Goal: Task Accomplishment & Management: Use online tool/utility

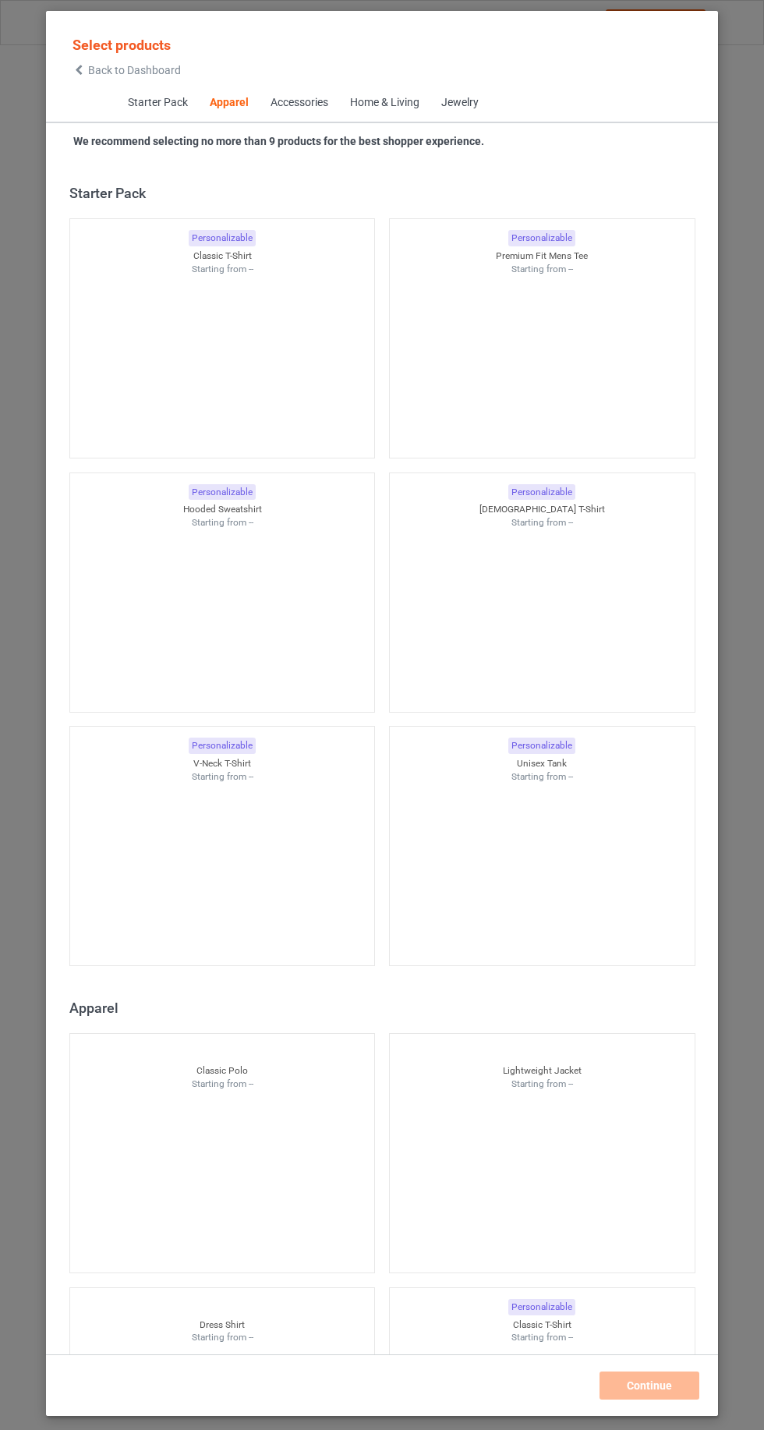
scroll to position [834, 0]
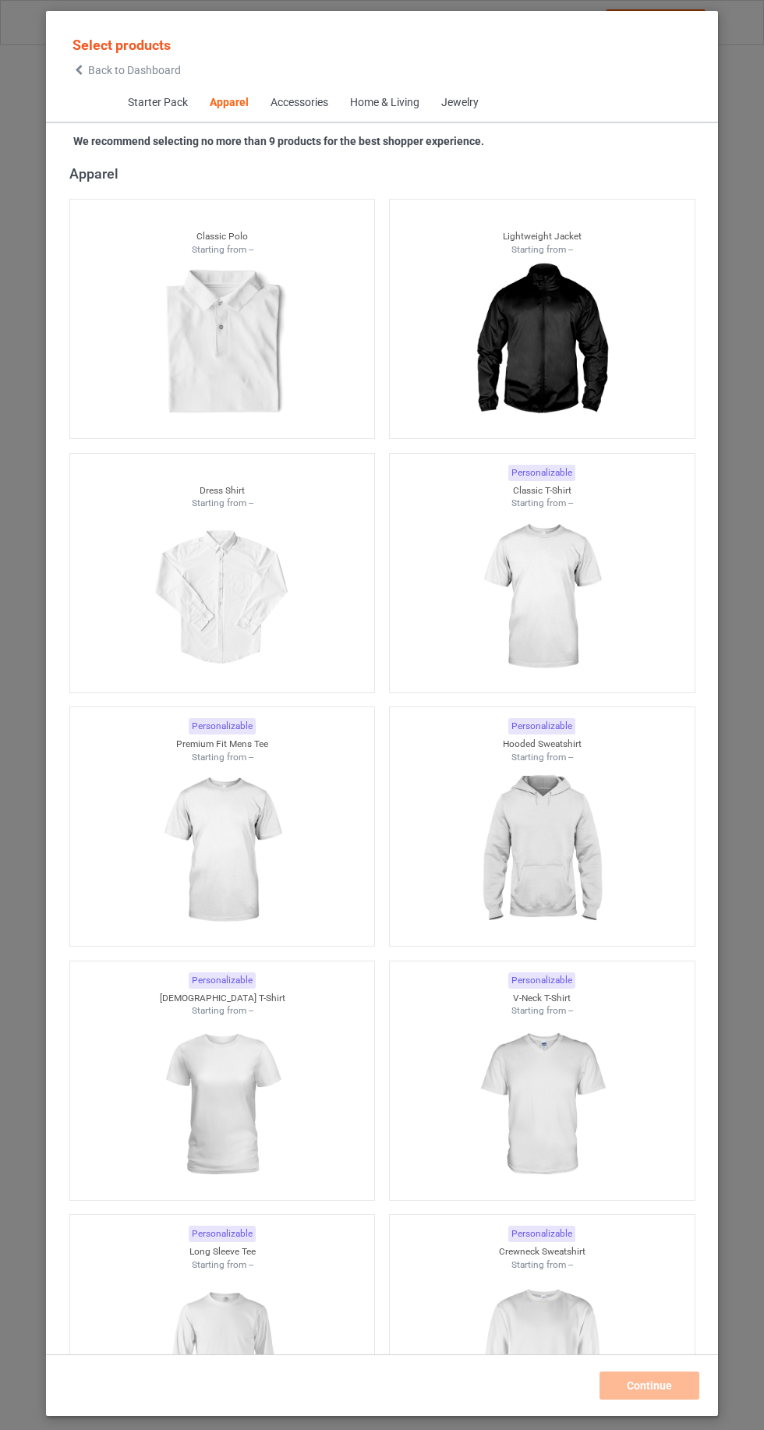
click at [604, 630] on img at bounding box center [542, 597] width 140 height 175
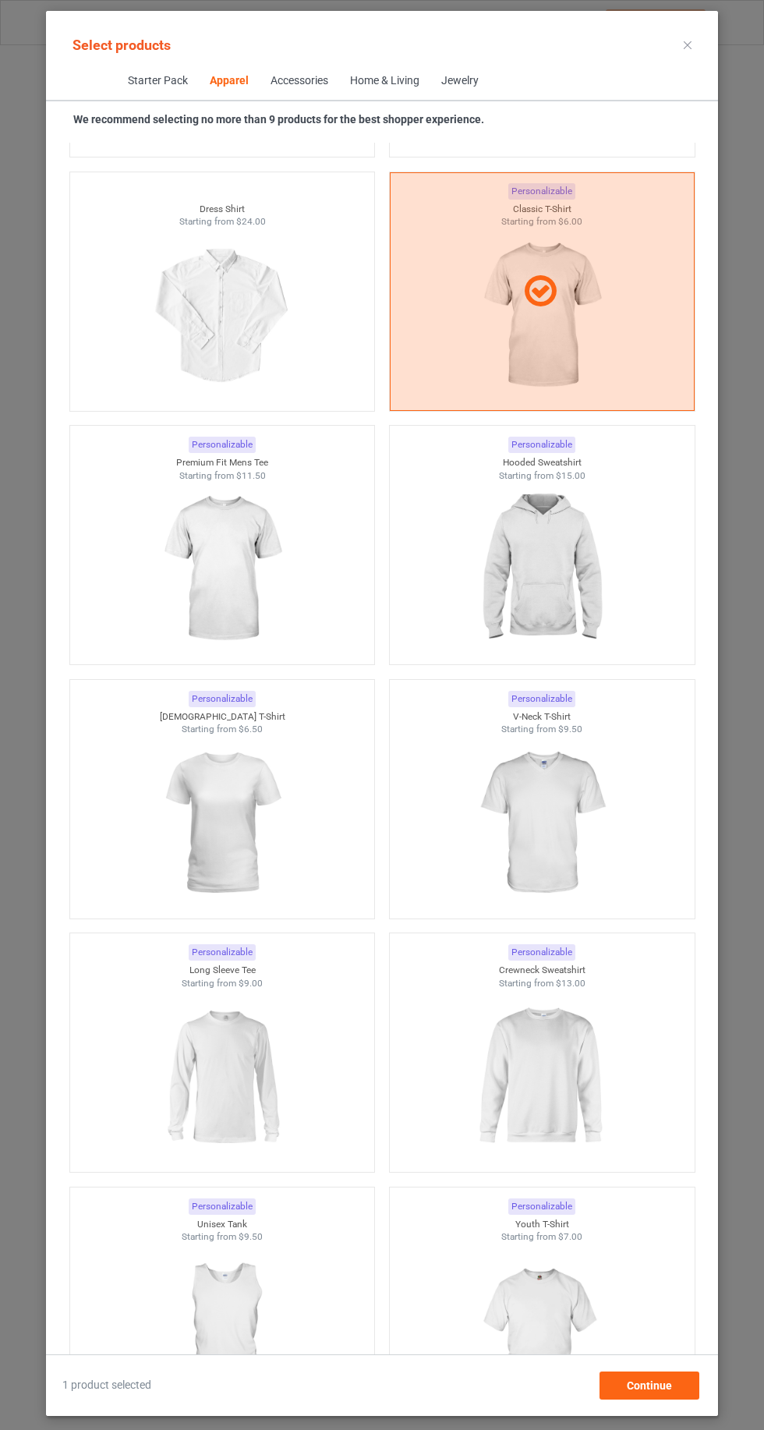
scroll to position [1113, 0]
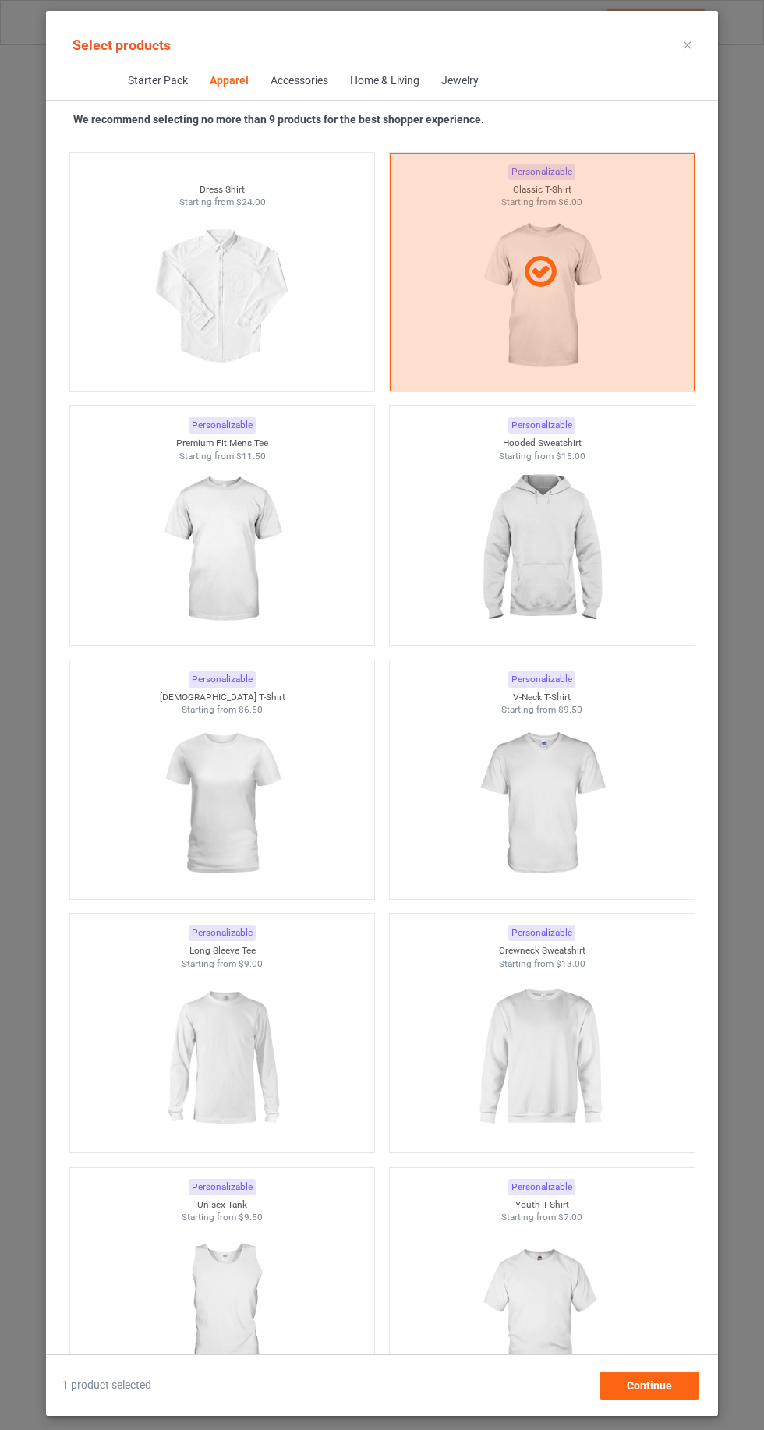
click at [632, 549] on div at bounding box center [542, 549] width 305 height 175
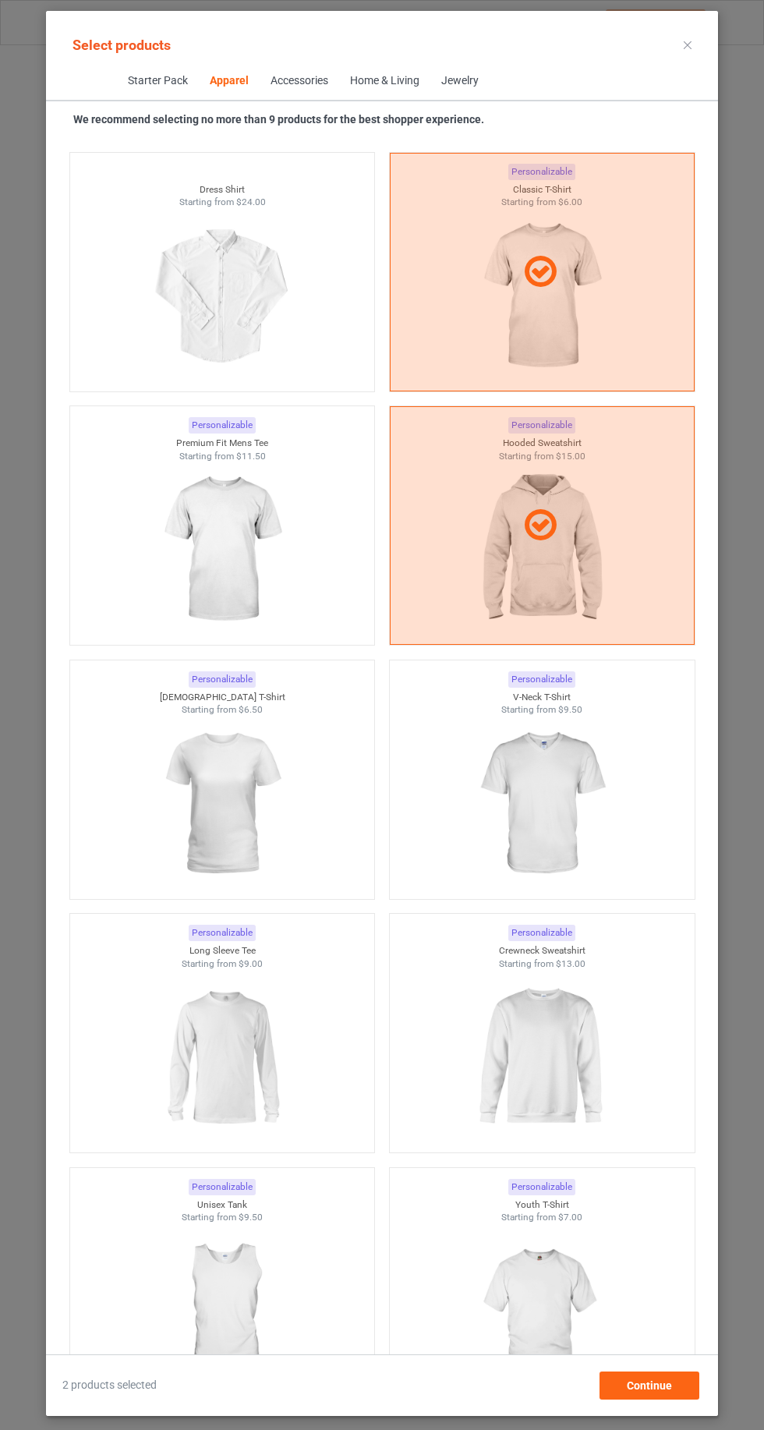
click at [147, 1030] on div at bounding box center [222, 1057] width 305 height 175
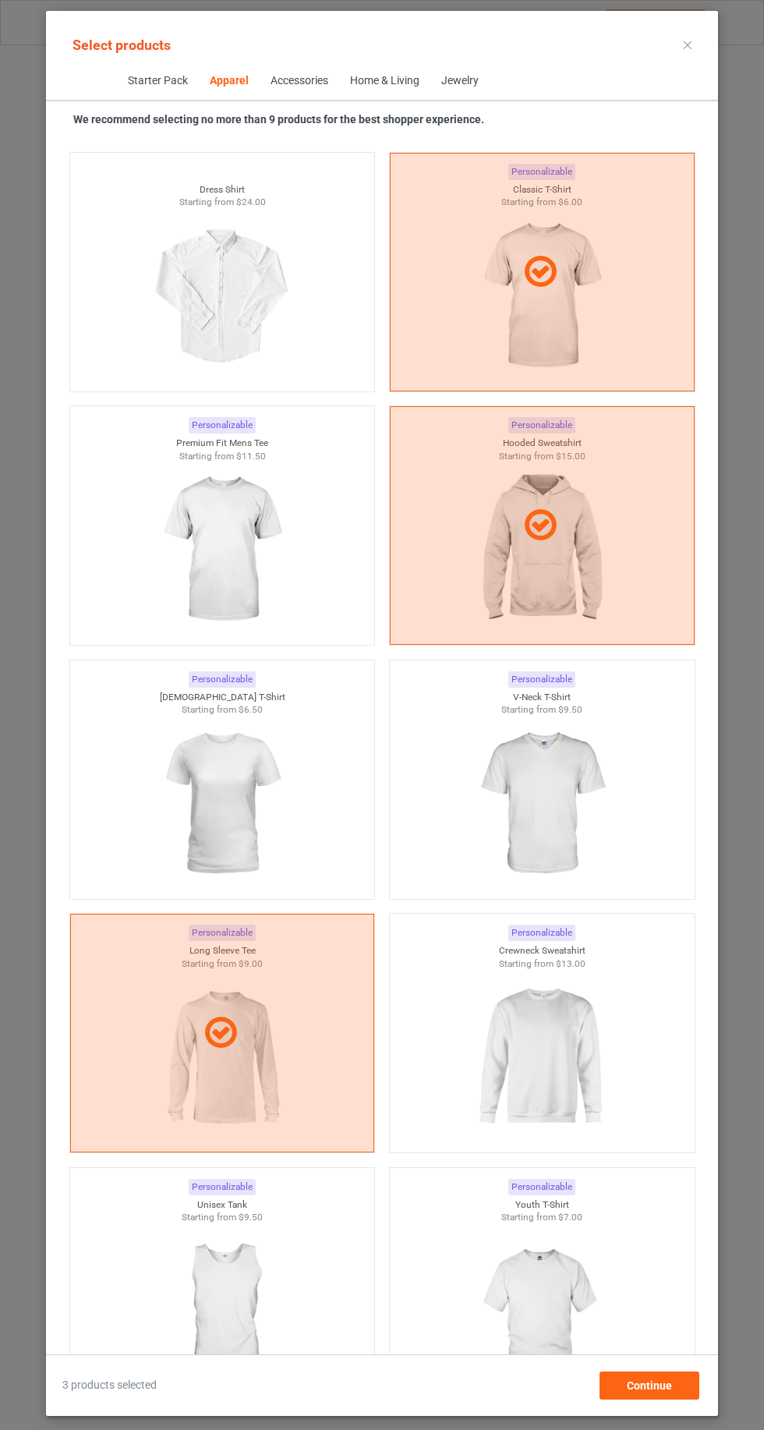
click at [589, 1061] on img at bounding box center [542, 1057] width 140 height 175
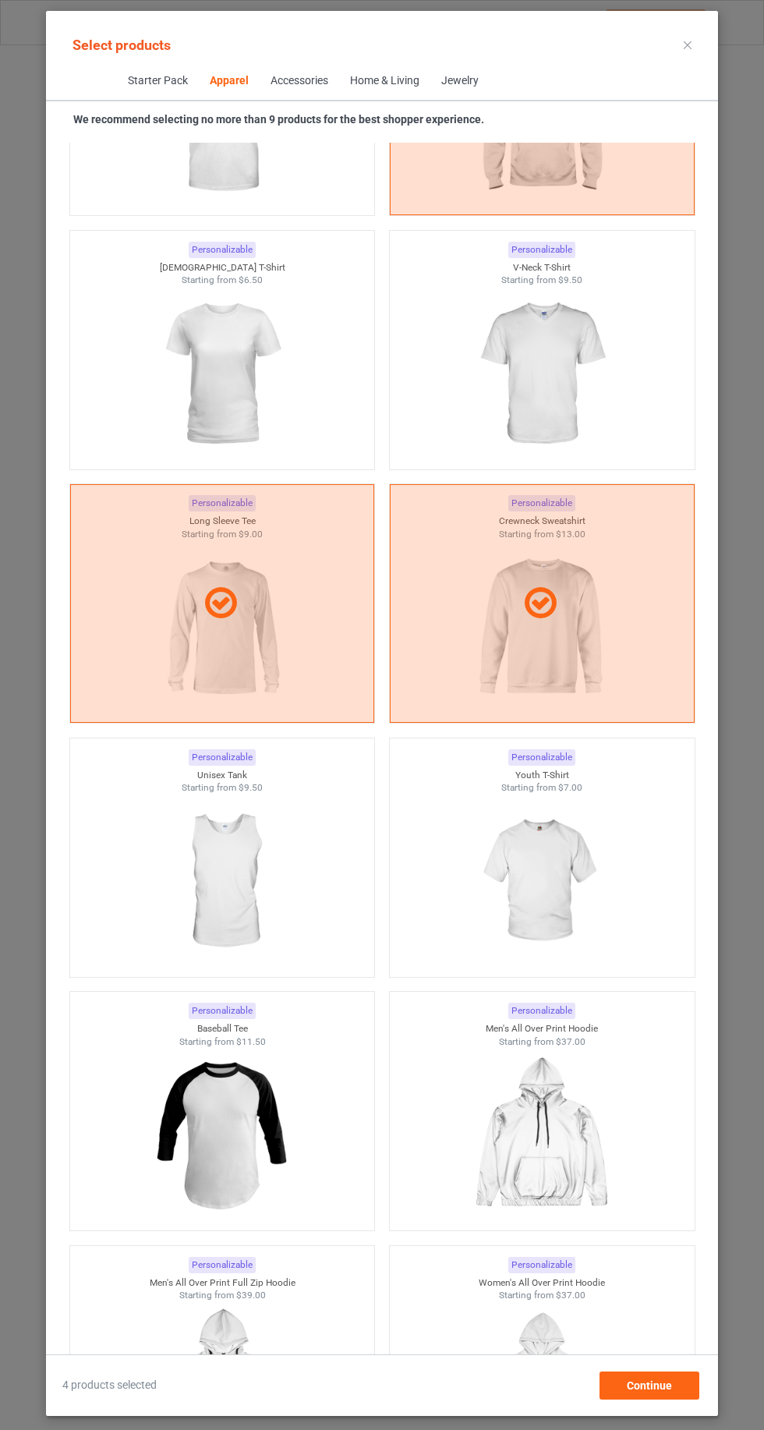
scroll to position [1549, 0]
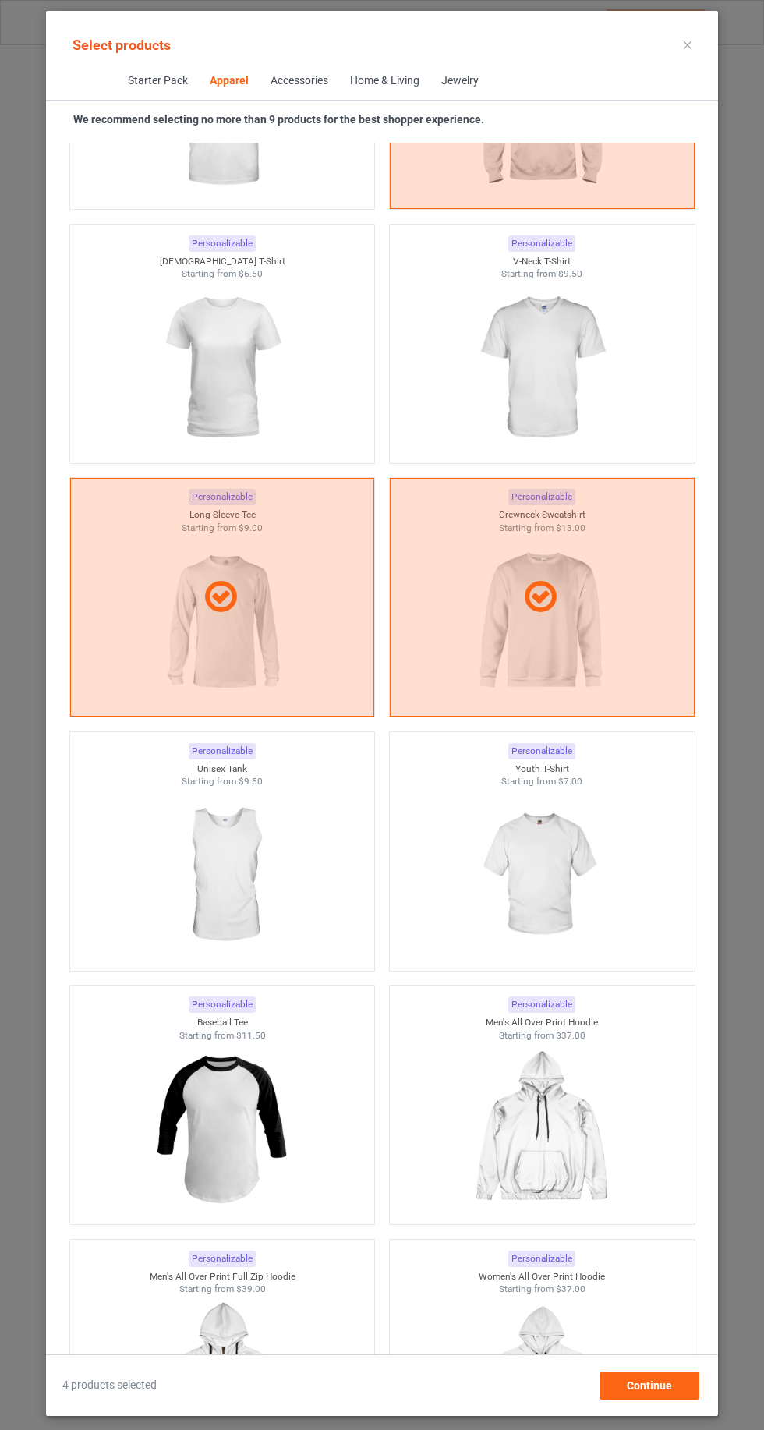
click at [179, 344] on img at bounding box center [222, 368] width 140 height 175
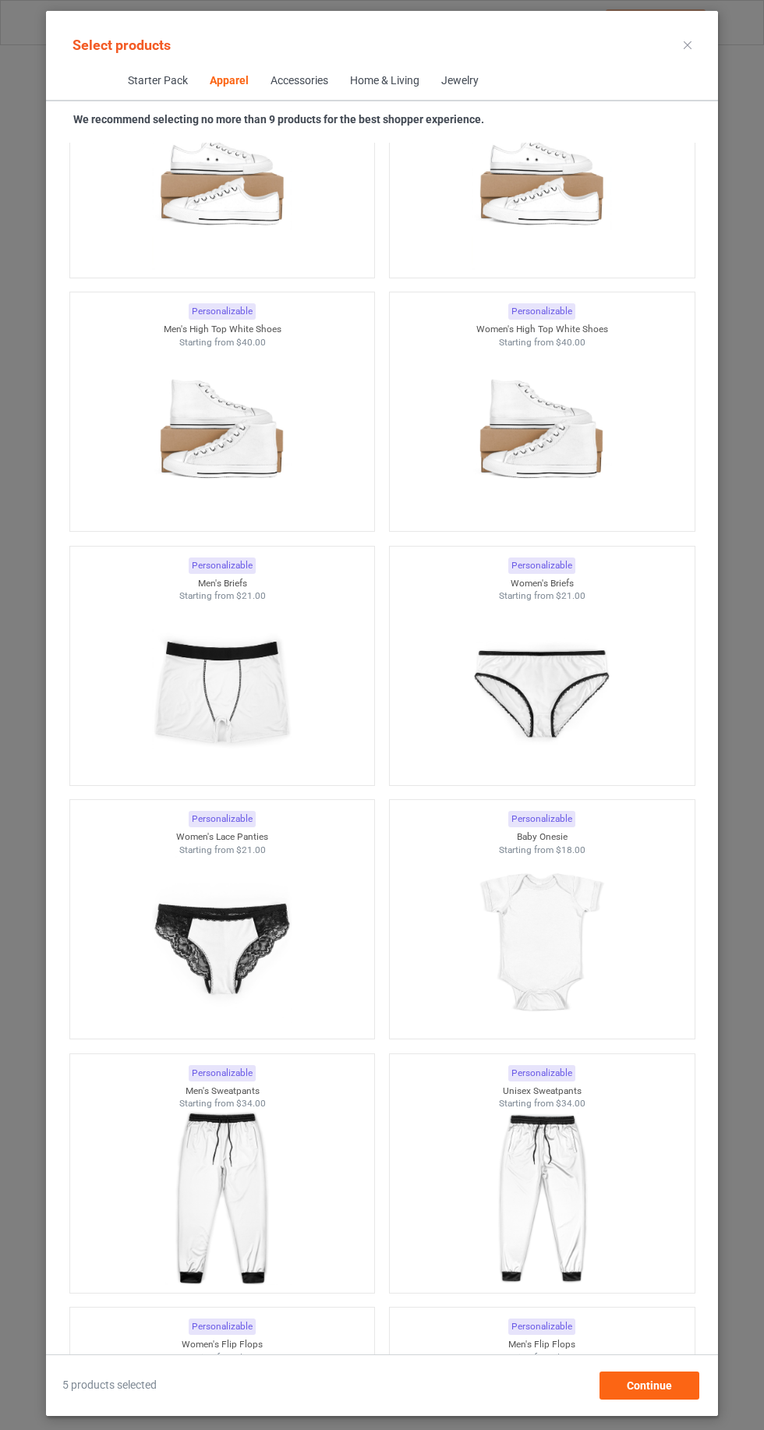
scroll to position [4186, 0]
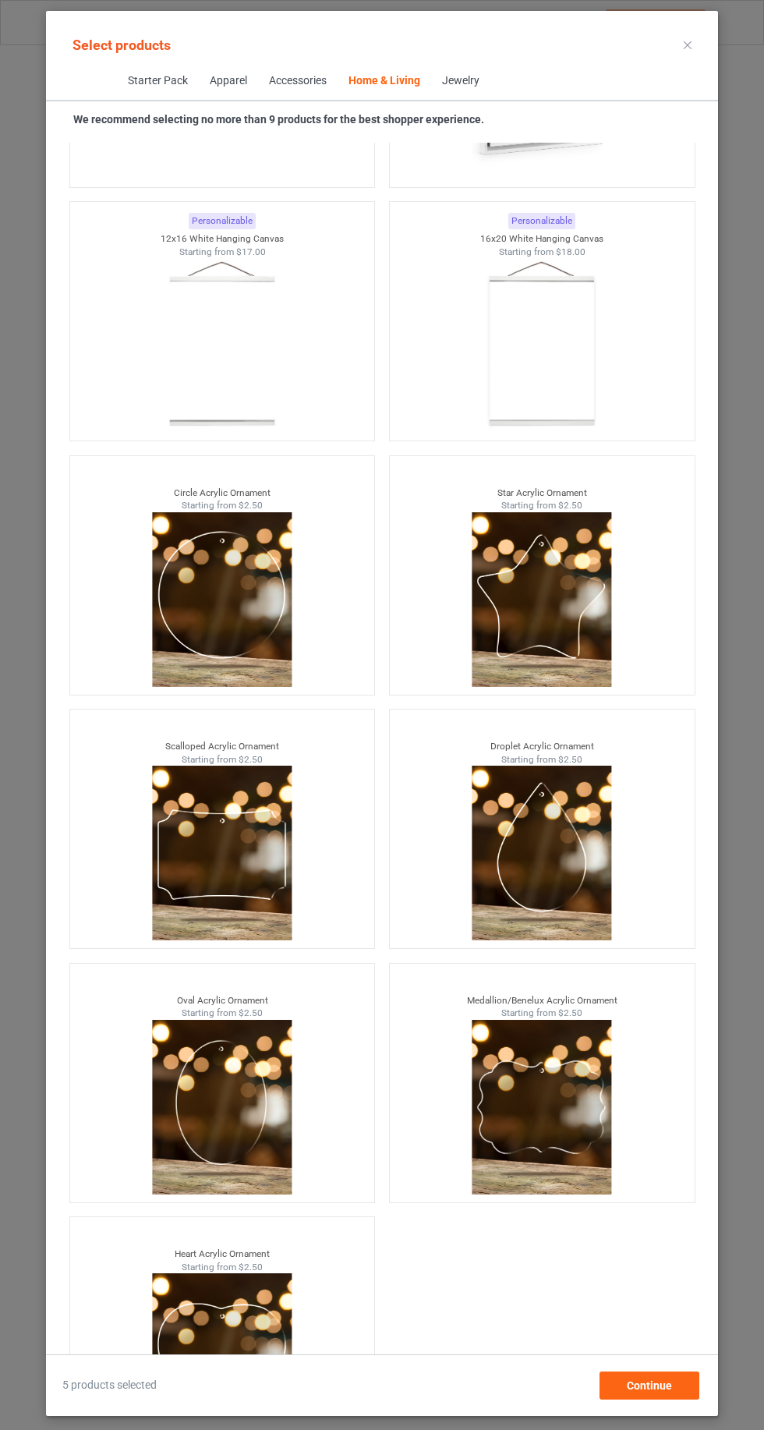
scroll to position [104, 0]
click at [678, 1391] on div "Continue" at bounding box center [650, 1386] width 100 height 28
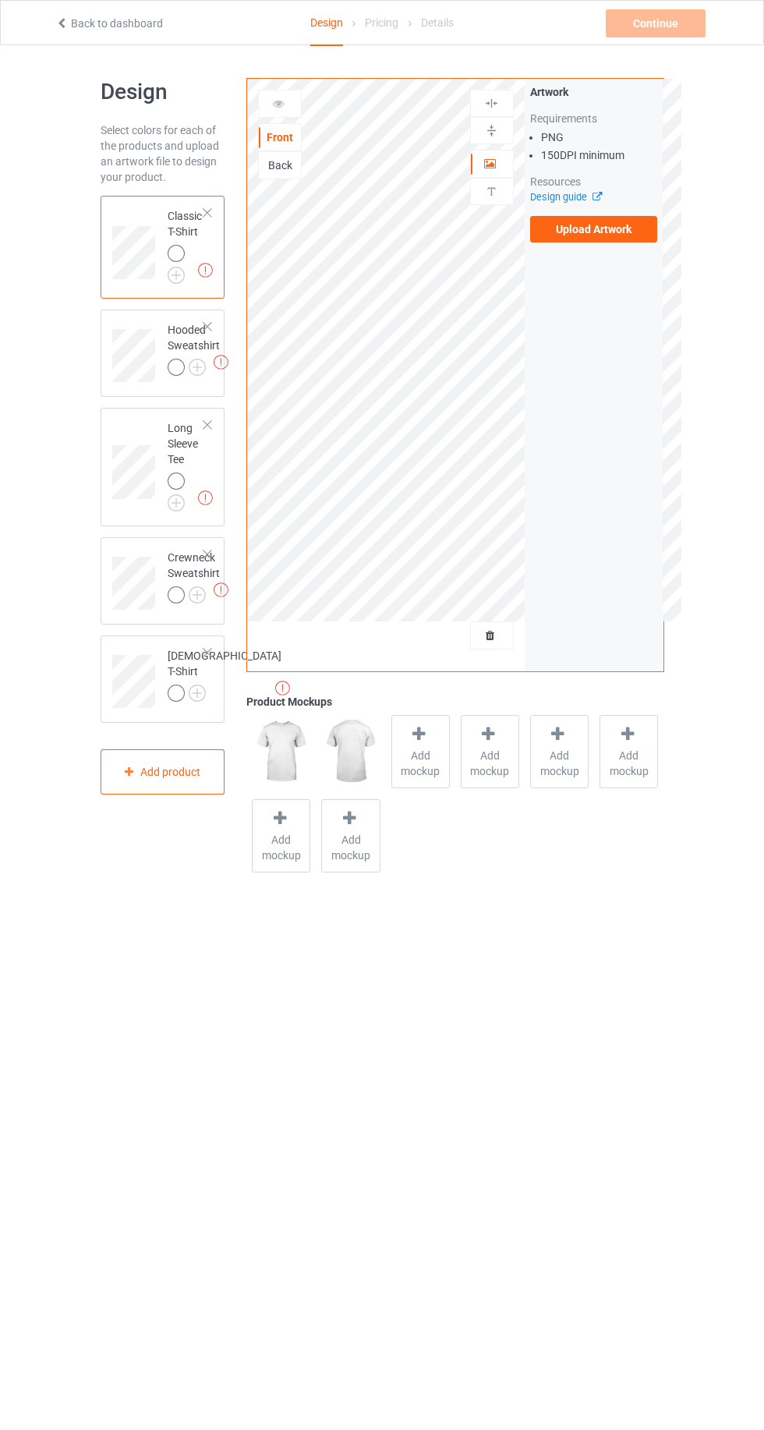
click at [419, 734] on icon at bounding box center [418, 734] width 19 height 16
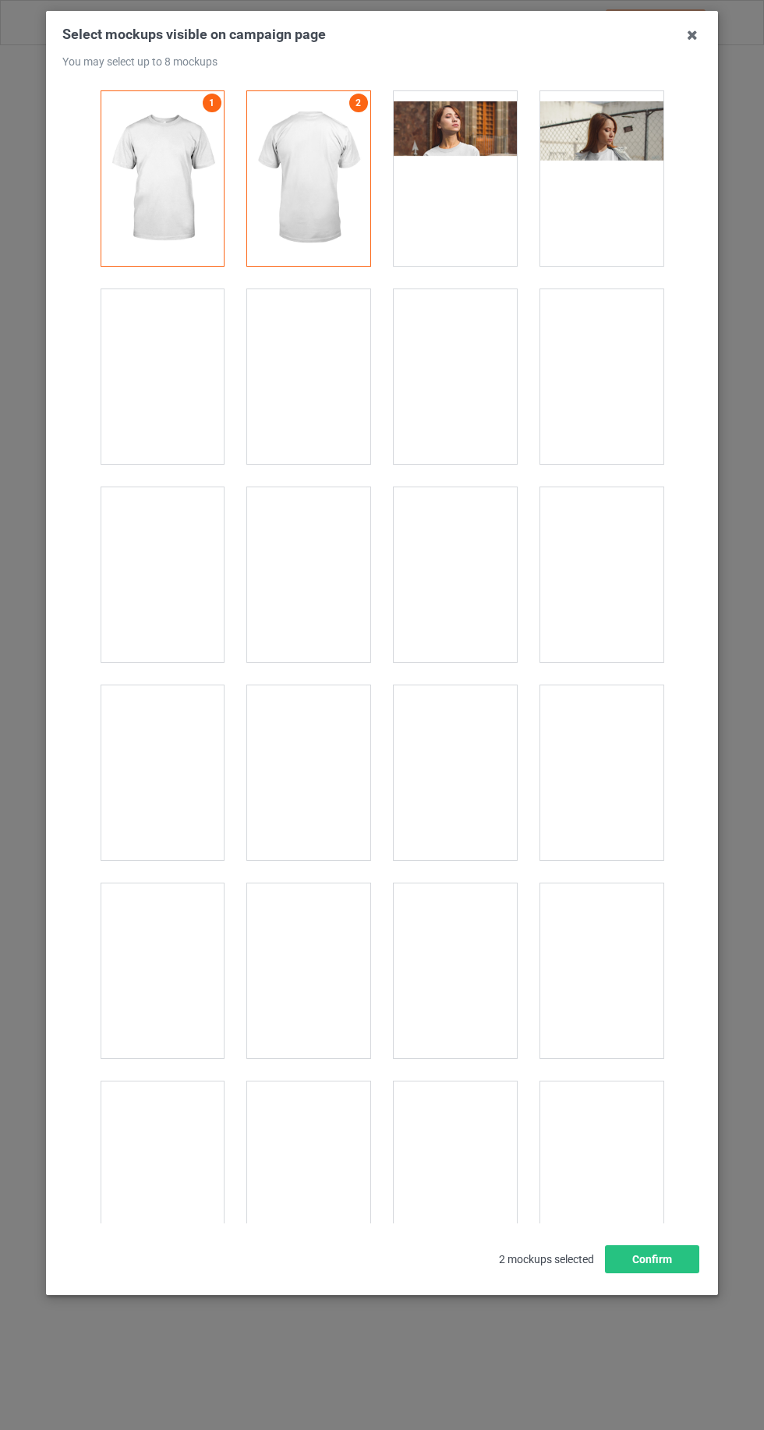
scroll to position [21496, 0]
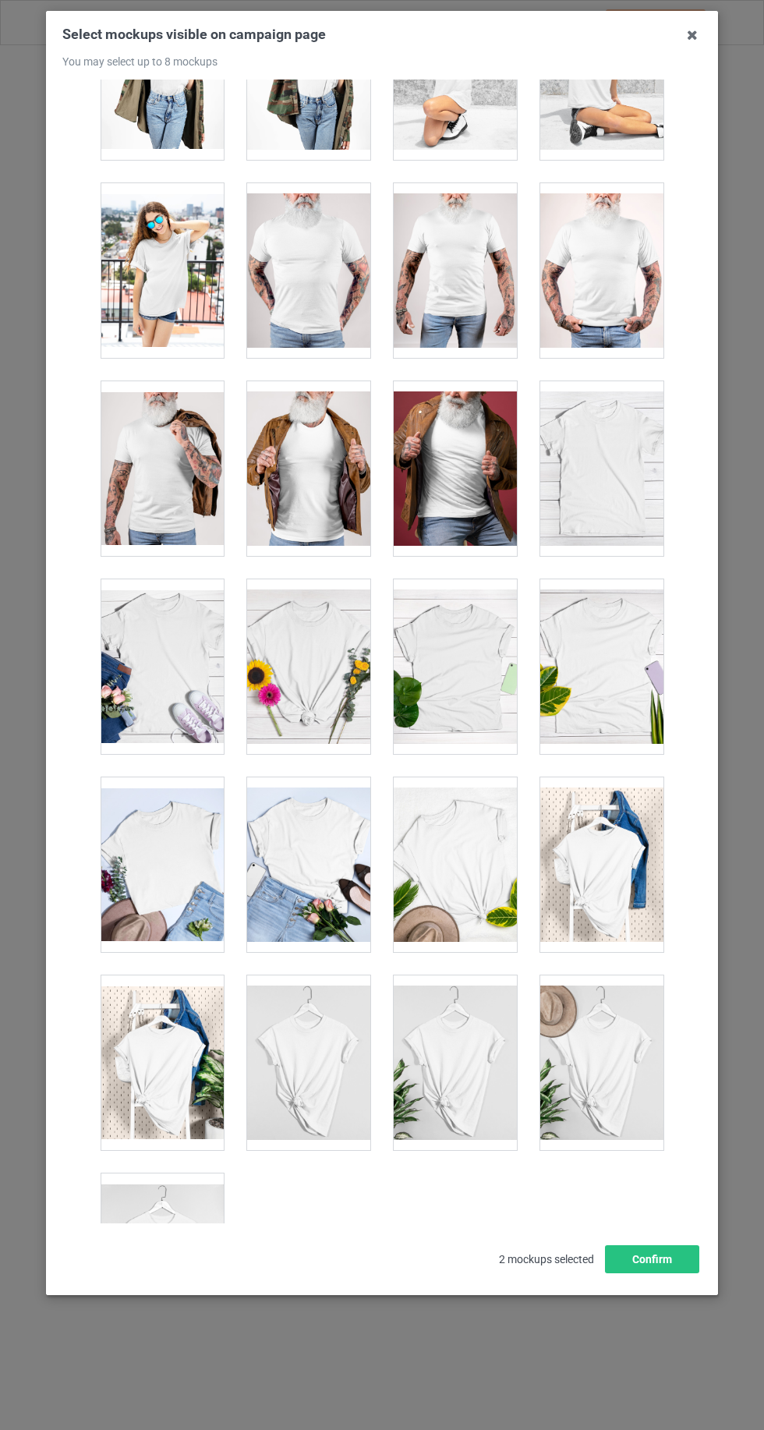
click at [122, 1212] on div at bounding box center [162, 1260] width 123 height 175
click at [140, 1012] on div at bounding box center [162, 1062] width 123 height 175
click at [296, 992] on div at bounding box center [308, 1062] width 123 height 175
click at [434, 1040] on div at bounding box center [455, 1062] width 123 height 175
click at [306, 604] on div at bounding box center [308, 666] width 123 height 175
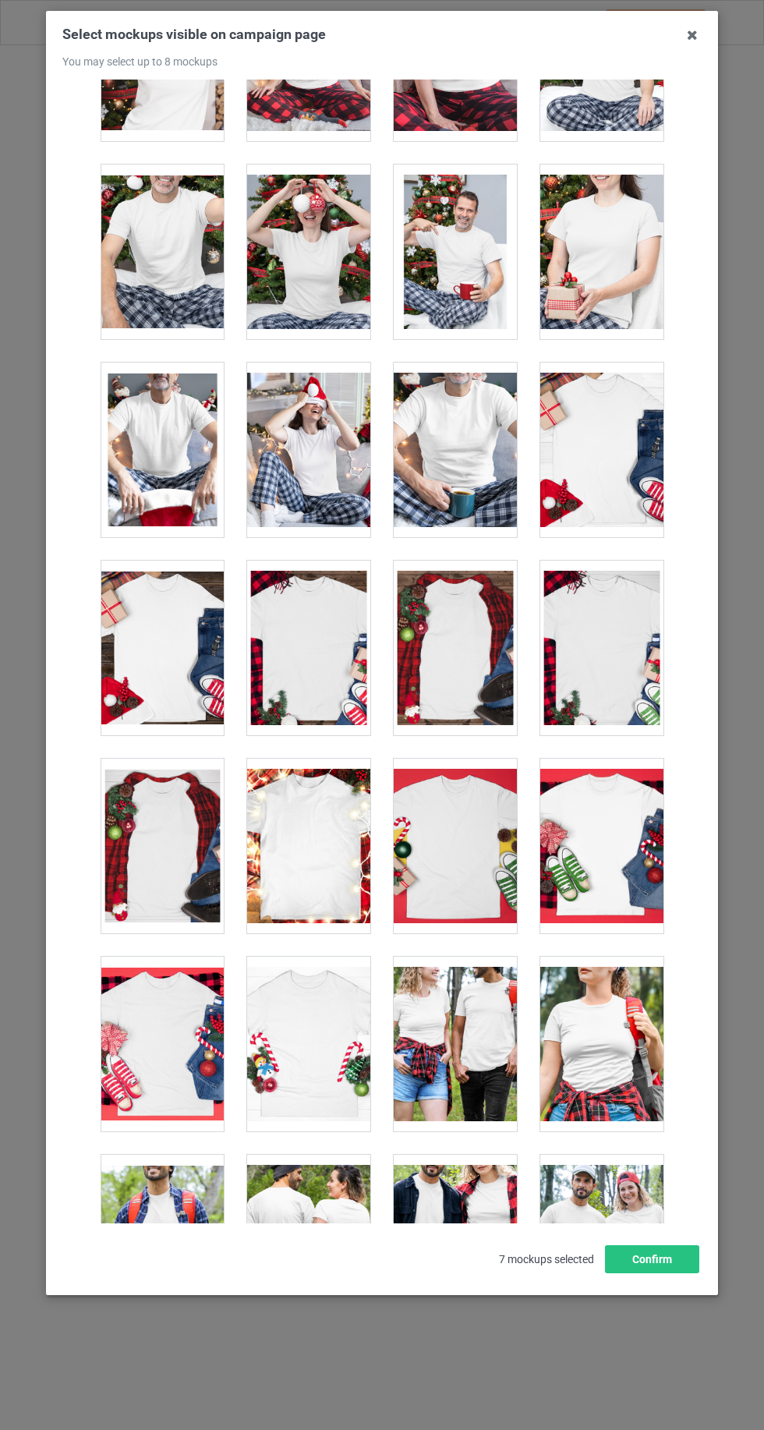
scroll to position [16367, 0]
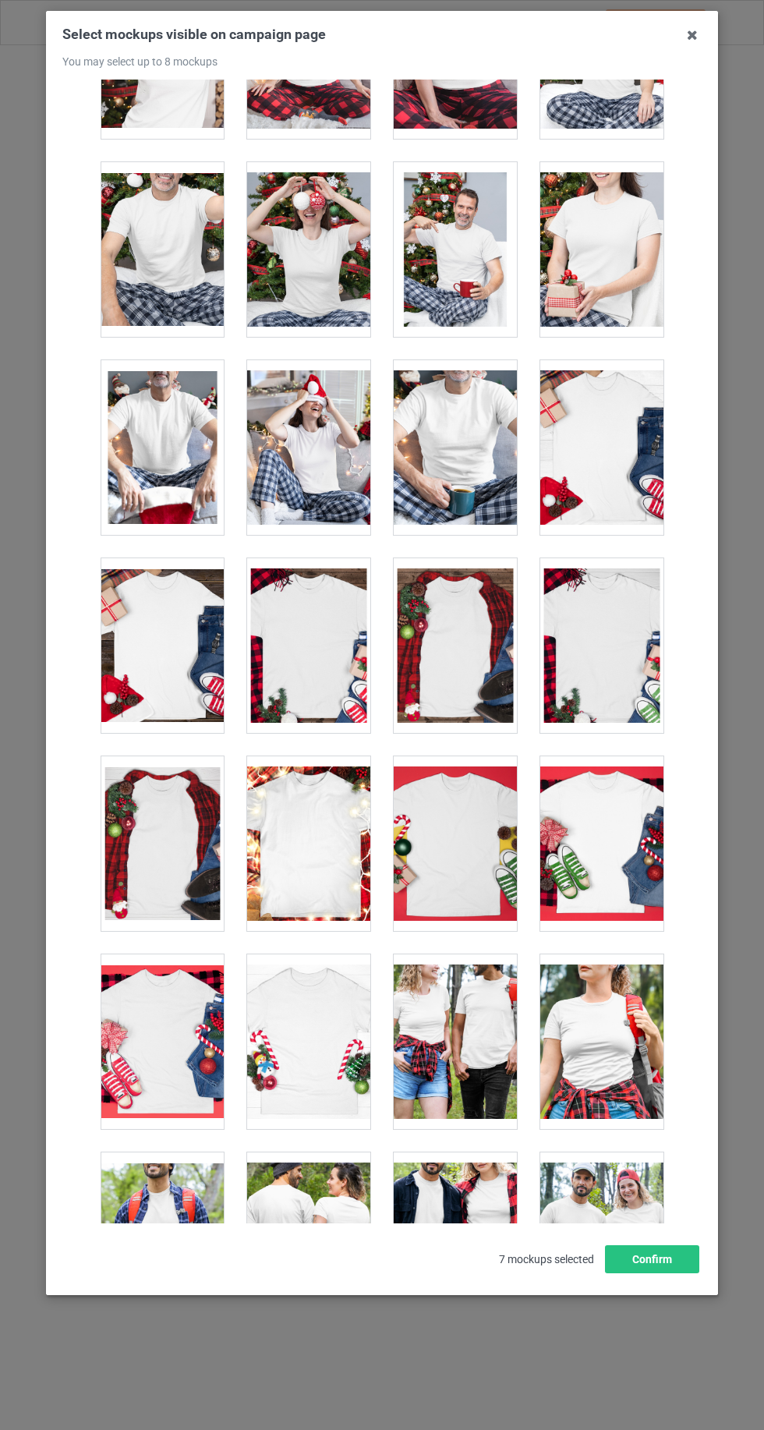
click at [309, 989] on div at bounding box center [308, 1041] width 123 height 175
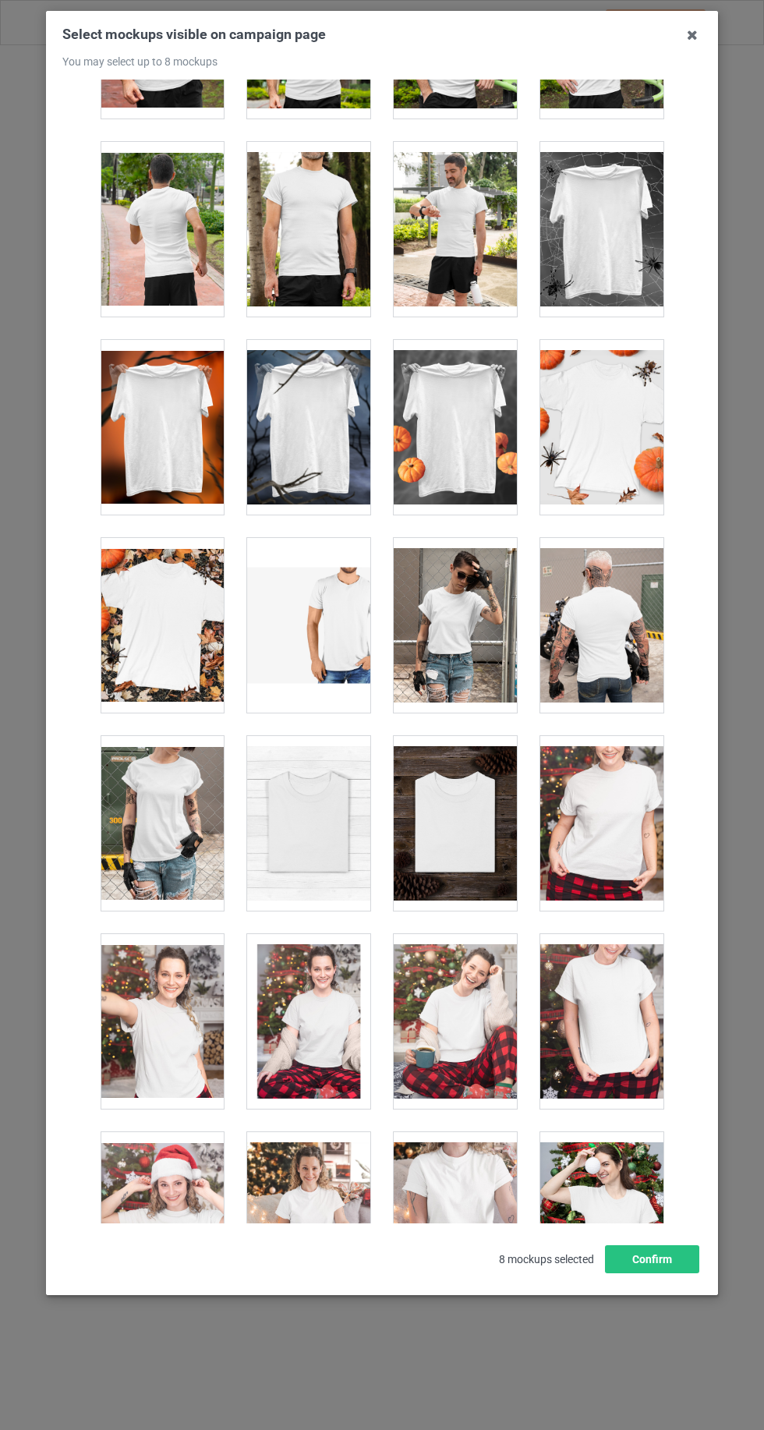
scroll to position [15188, 0]
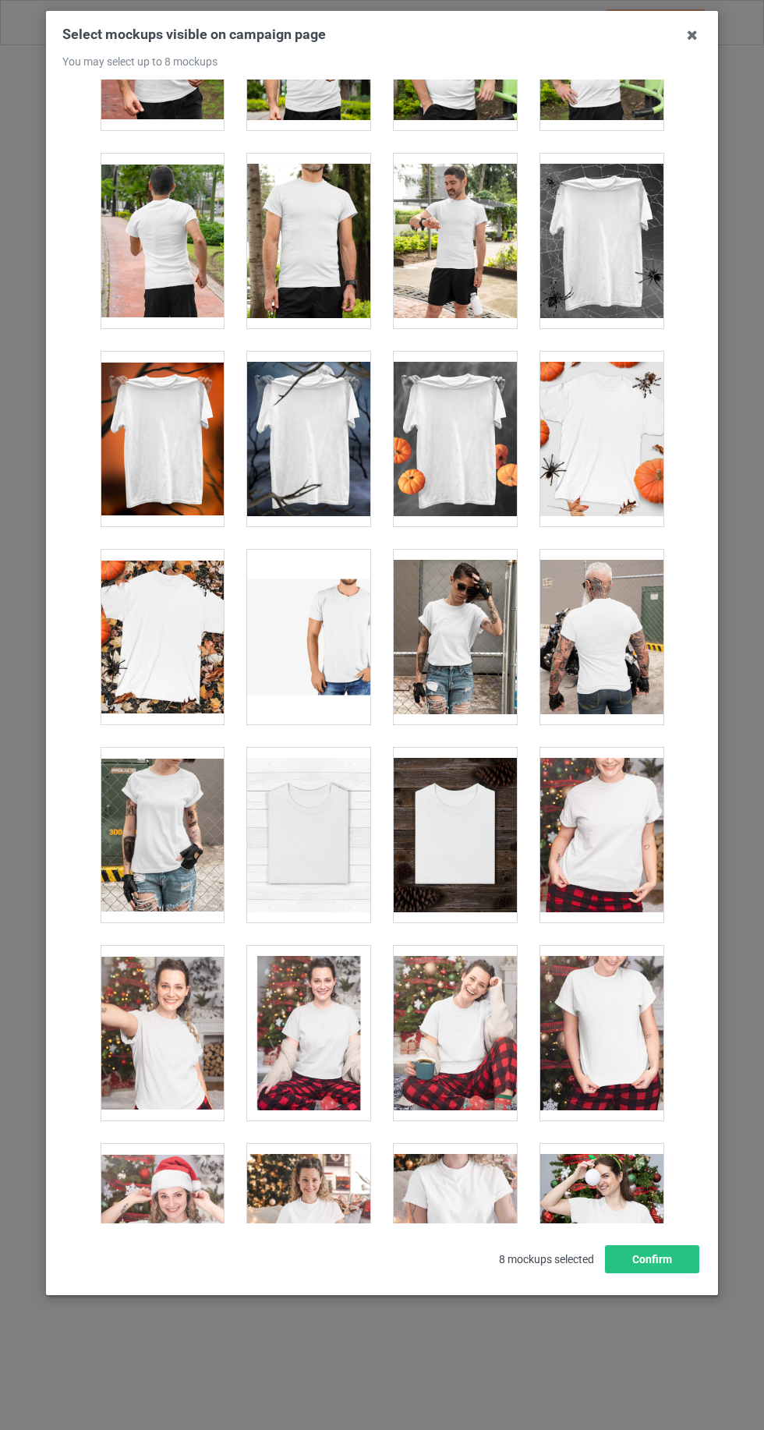
click at [480, 805] on div at bounding box center [455, 835] width 123 height 175
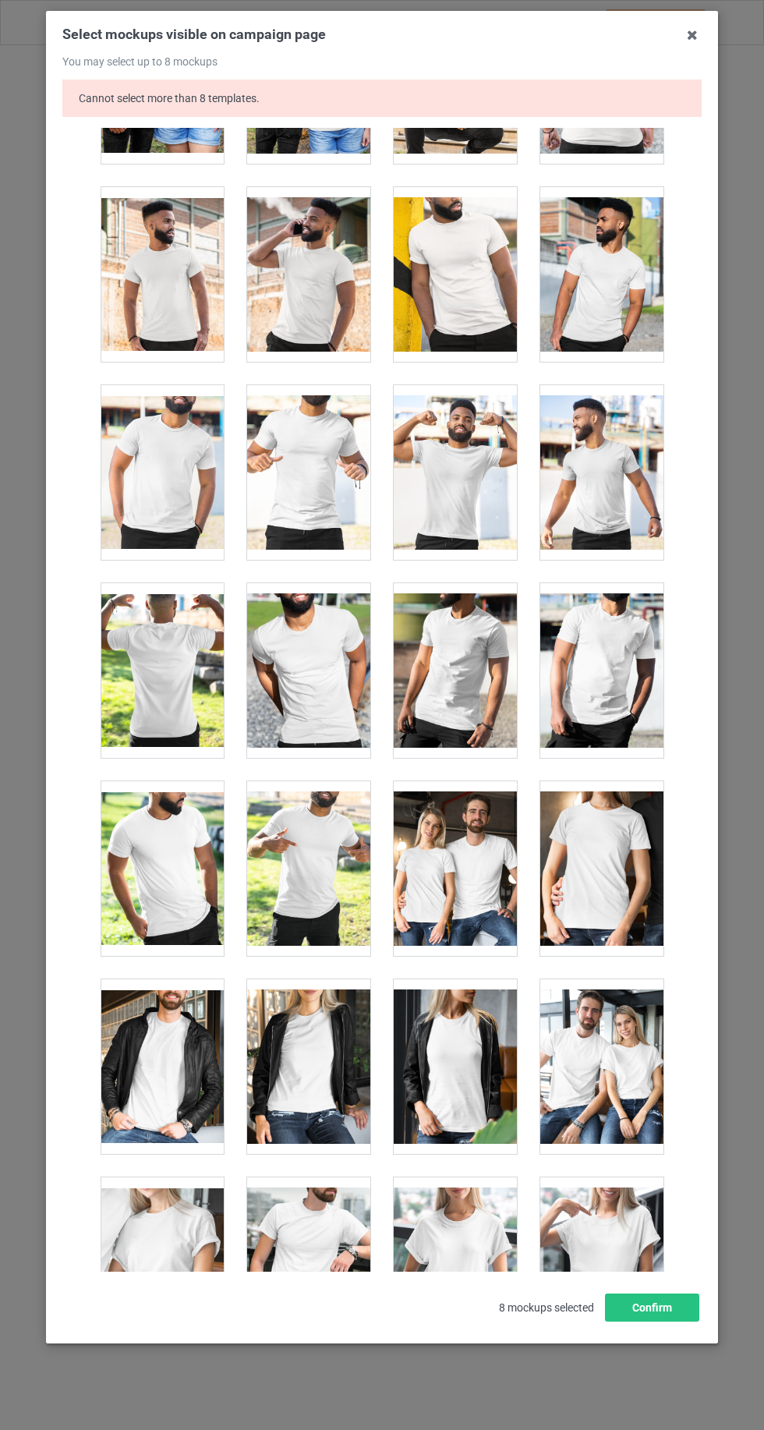
scroll to position [18477, 0]
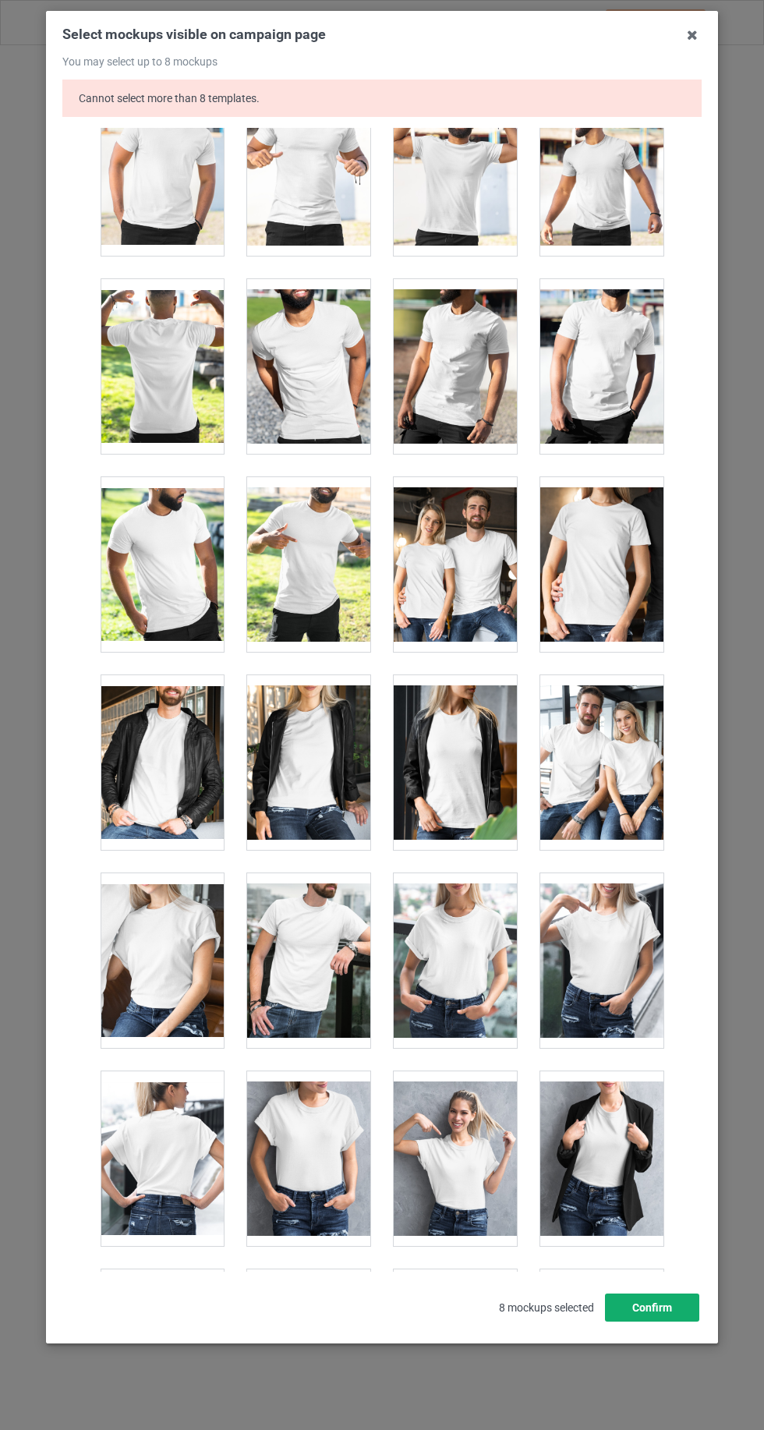
click at [690, 1322] on button "Confirm" at bounding box center [652, 1308] width 94 height 28
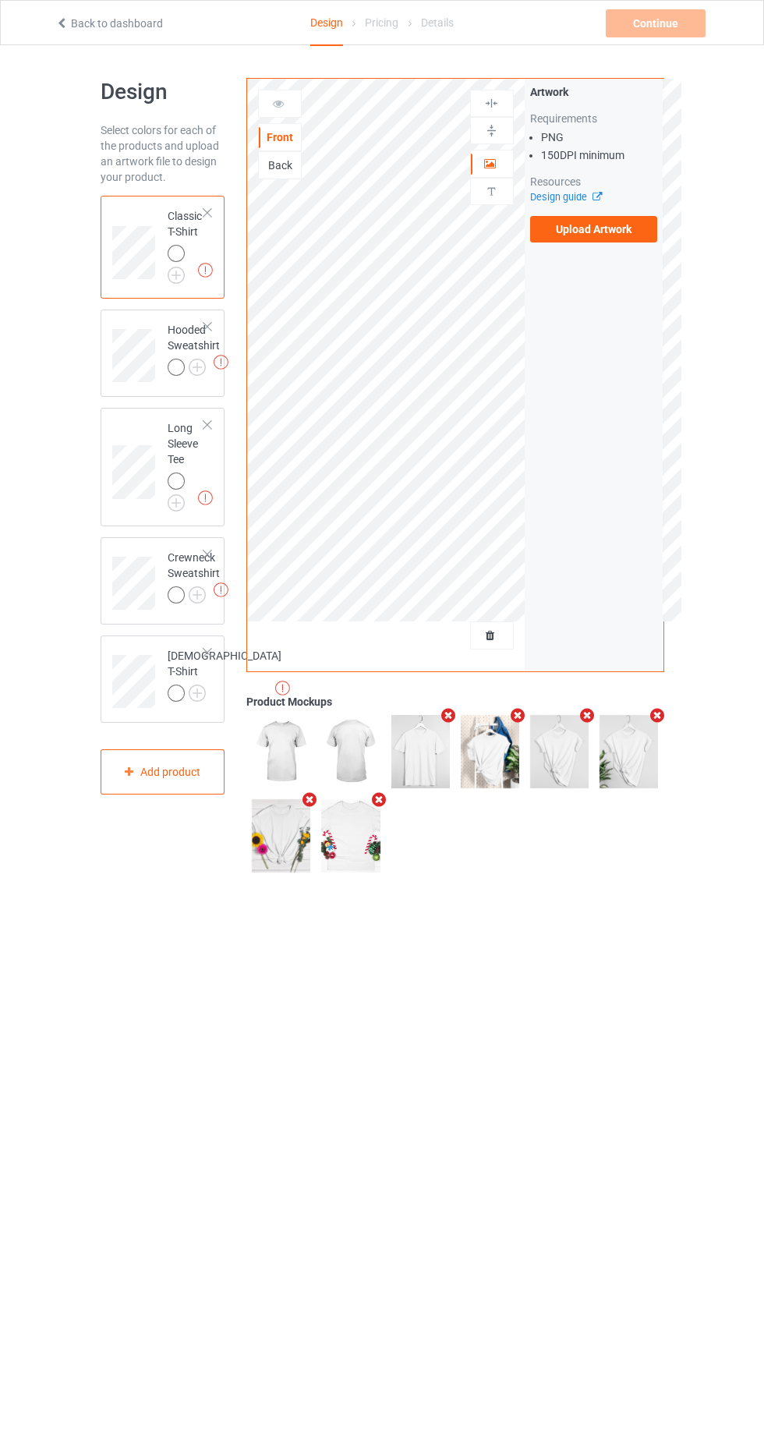
click at [569, 228] on label "Upload Artwork" at bounding box center [594, 229] width 128 height 27
click at [0, 0] on input "Upload Artwork" at bounding box center [0, 0] width 0 height 0
